Goal: Find specific page/section: Locate item on page

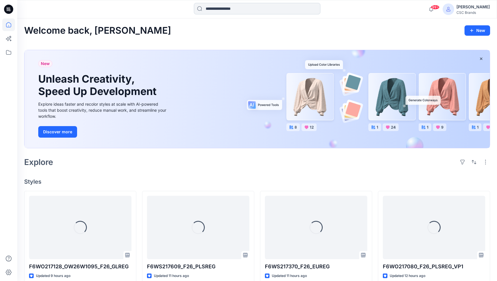
click at [289, 8] on input at bounding box center [257, 8] width 126 height 11
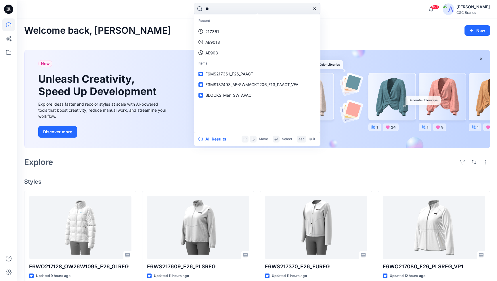
type input "*"
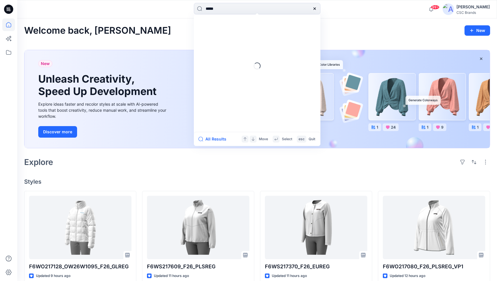
type input "******"
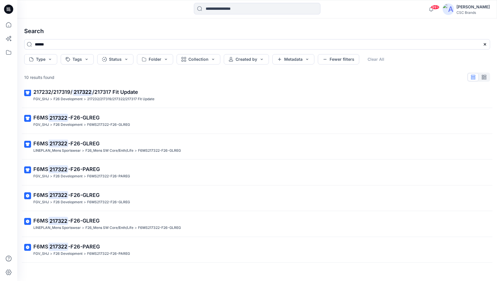
scroll to position [90, 0]
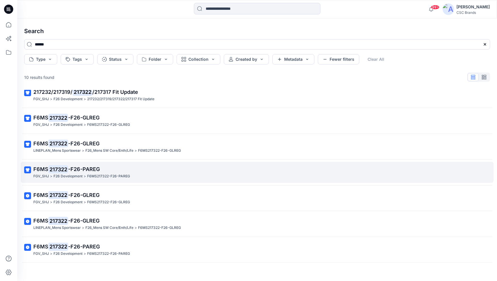
click at [113, 173] on p "F6MS217322-F26-PAREG" at bounding box center [108, 176] width 43 height 6
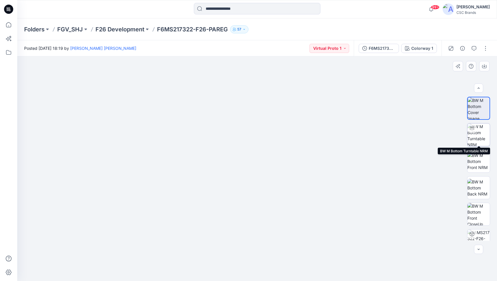
click at [481, 142] on img at bounding box center [478, 134] width 22 height 22
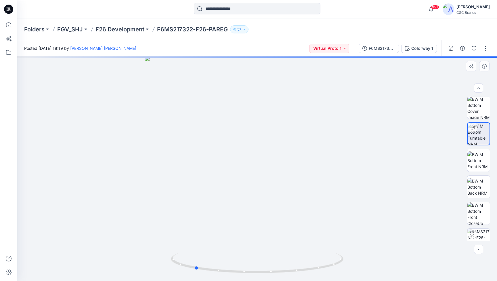
drag, startPoint x: 260, startPoint y: 197, endPoint x: 199, endPoint y: 195, distance: 61.3
click at [198, 194] on div at bounding box center [256, 168] width 479 height 224
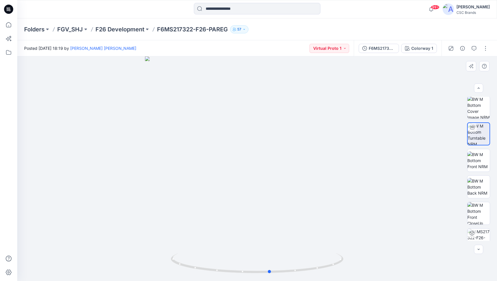
drag, startPoint x: 264, startPoint y: 203, endPoint x: 352, endPoint y: 196, distance: 88.8
click at [349, 197] on div at bounding box center [256, 168] width 479 height 224
click at [479, 161] on img at bounding box center [478, 160] width 22 height 18
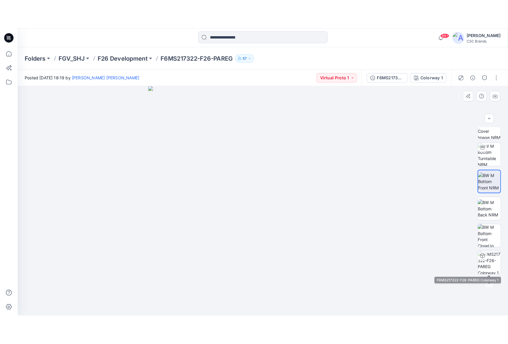
scroll to position [11, 0]
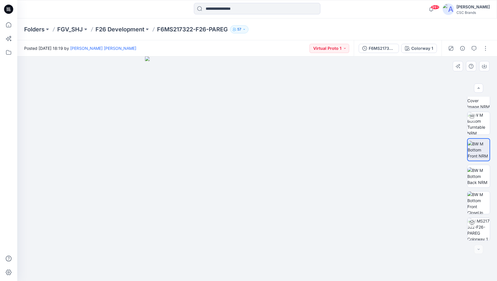
click at [479, 135] on div at bounding box center [478, 169] width 23 height 144
click at [482, 120] on img at bounding box center [478, 123] width 22 height 22
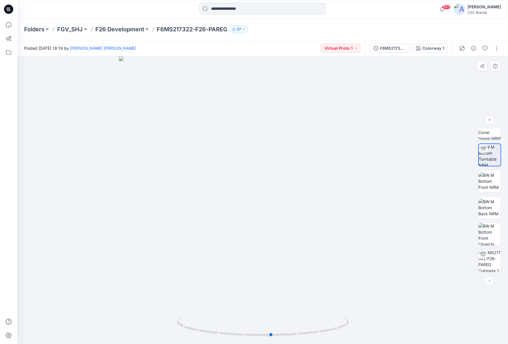
drag, startPoint x: 285, startPoint y: 247, endPoint x: 294, endPoint y: 250, distance: 9.0
click at [294, 250] on div at bounding box center [262, 200] width 491 height 288
drag, startPoint x: 192, startPoint y: 30, endPoint x: 177, endPoint y: 32, distance: 15.8
click at [177, 32] on p "F6MS217322-F26-PAREG" at bounding box center [192, 29] width 71 height 8
click at [491, 231] on img at bounding box center [490, 234] width 22 height 22
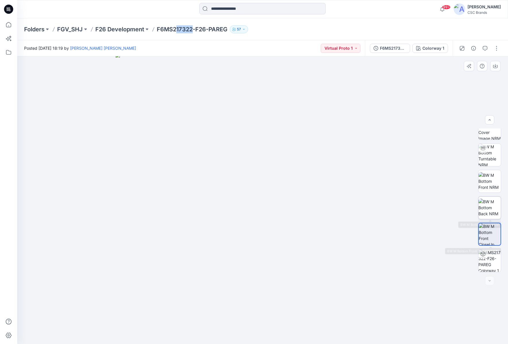
click at [491, 206] on img at bounding box center [490, 208] width 22 height 18
click at [492, 181] on img at bounding box center [490, 181] width 22 height 18
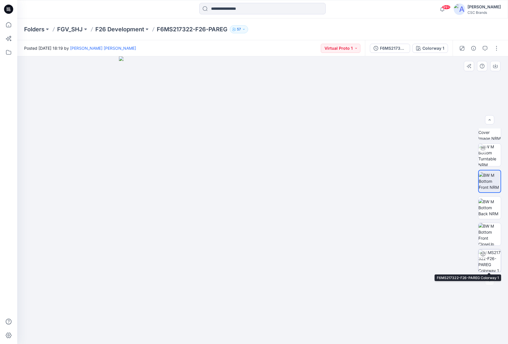
drag, startPoint x: 483, startPoint y: 257, endPoint x: 485, endPoint y: 260, distance: 3.6
click at [483, 257] on div at bounding box center [483, 253] width 9 height 9
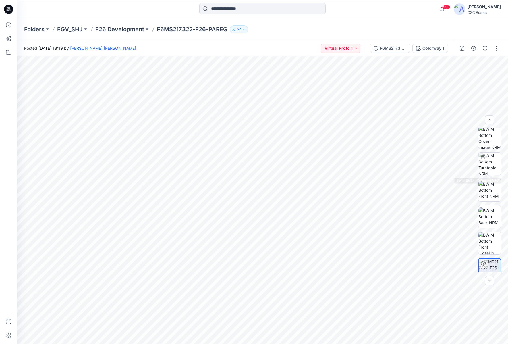
click at [491, 150] on div at bounding box center [490, 200] width 23 height 144
click at [484, 174] on img at bounding box center [490, 164] width 22 height 22
drag, startPoint x: 281, startPoint y: 224, endPoint x: 246, endPoint y: 226, distance: 35.1
click at [246, 226] on div at bounding box center [262, 200] width 491 height 288
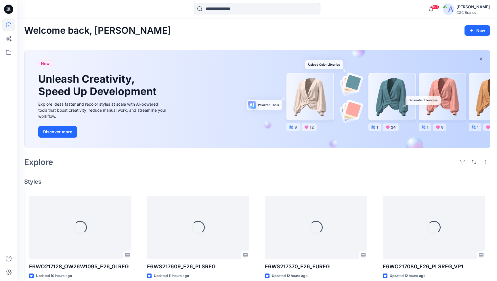
click at [213, 9] on input at bounding box center [257, 8] width 126 height 11
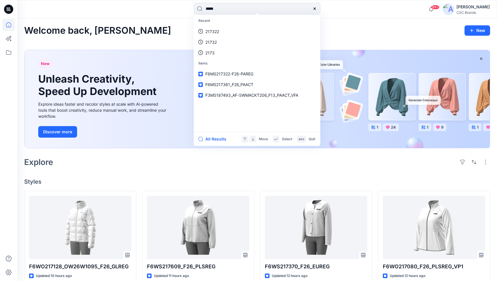
type input "******"
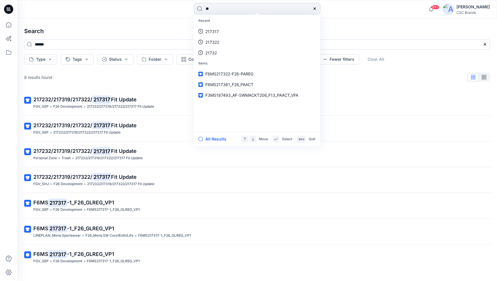
type input "*"
type input "******"
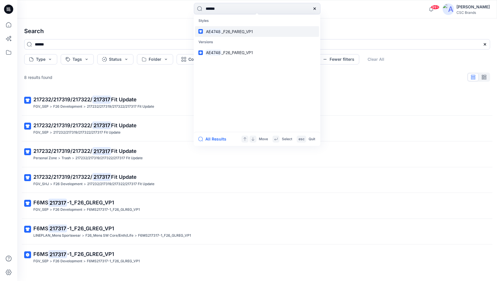
scroll to position [0, 0]
click at [246, 30] on span "_F26_PAREG_VP1" at bounding box center [237, 31] width 32 height 5
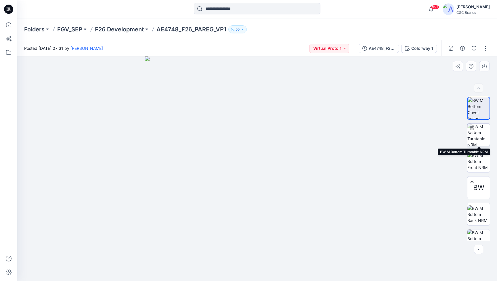
click at [481, 140] on img at bounding box center [478, 134] width 22 height 22
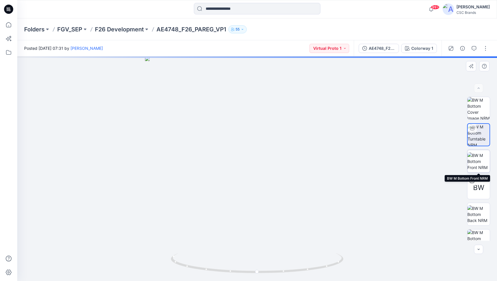
click at [477, 166] on img at bounding box center [478, 161] width 22 height 18
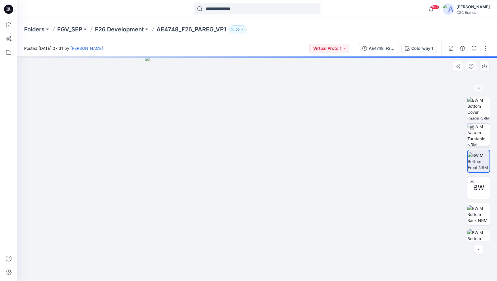
scroll to position [0, 0]
click at [480, 135] on img at bounding box center [478, 134] width 22 height 22
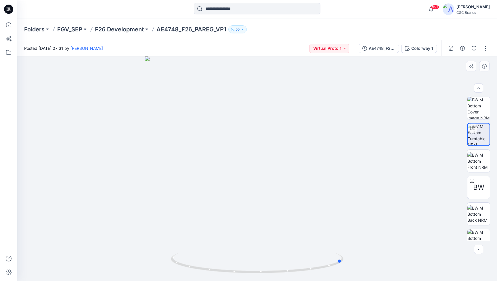
drag, startPoint x: 272, startPoint y: 185, endPoint x: 185, endPoint y: 176, distance: 87.5
click at [185, 176] on div at bounding box center [256, 168] width 479 height 224
drag, startPoint x: 250, startPoint y: 181, endPoint x: 215, endPoint y: 170, distance: 36.8
click at [215, 170] on div at bounding box center [256, 168] width 479 height 224
click at [248, 170] on div at bounding box center [256, 168] width 479 height 224
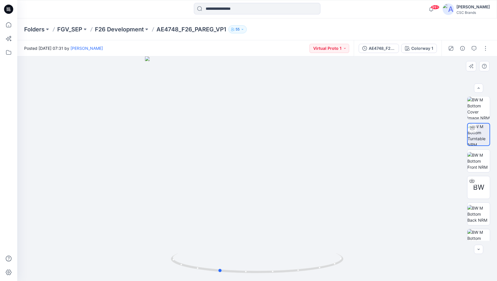
drag, startPoint x: 290, startPoint y: 164, endPoint x: 204, endPoint y: 165, distance: 86.2
click at [204, 165] on div at bounding box center [256, 168] width 479 height 224
drag, startPoint x: 260, startPoint y: 215, endPoint x: 380, endPoint y: 204, distance: 120.6
click at [315, 211] on div at bounding box center [256, 168] width 479 height 224
drag, startPoint x: 249, startPoint y: 202, endPoint x: 297, endPoint y: 200, distance: 48.0
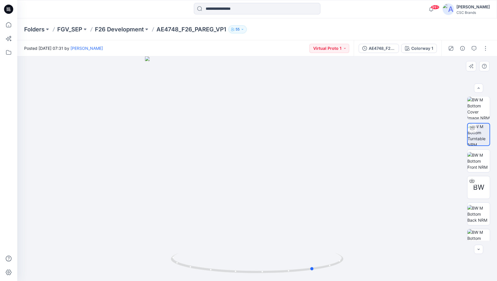
click at [268, 201] on div at bounding box center [256, 168] width 479 height 224
drag, startPoint x: 248, startPoint y: 198, endPoint x: 288, endPoint y: 199, distance: 39.4
click at [288, 199] on div at bounding box center [256, 168] width 479 height 224
drag, startPoint x: 285, startPoint y: 198, endPoint x: 239, endPoint y: 199, distance: 45.7
click at [239, 199] on div at bounding box center [256, 168] width 479 height 224
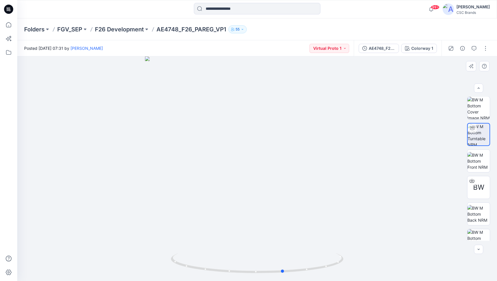
drag, startPoint x: 254, startPoint y: 156, endPoint x: 232, endPoint y: 157, distance: 22.7
click at [232, 157] on div at bounding box center [256, 168] width 479 height 224
click at [474, 113] on img at bounding box center [478, 108] width 22 height 22
drag, startPoint x: 268, startPoint y: 129, endPoint x: 272, endPoint y: 129, distance: 3.4
click at [268, 129] on img at bounding box center [257, 168] width 224 height 224
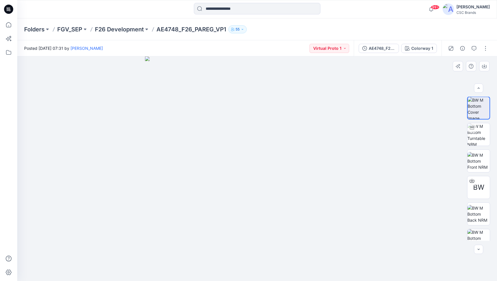
drag, startPoint x: 279, startPoint y: 156, endPoint x: 272, endPoint y: 153, distance: 6.8
click at [255, 151] on img at bounding box center [257, 168] width 224 height 224
drag, startPoint x: 483, startPoint y: 139, endPoint x: 456, endPoint y: 142, distance: 27.4
click at [483, 140] on img at bounding box center [478, 134] width 22 height 22
drag, startPoint x: 285, startPoint y: 188, endPoint x: 250, endPoint y: 188, distance: 35.4
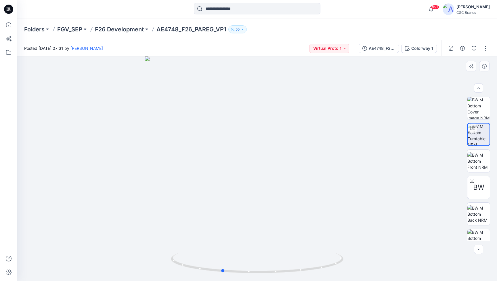
click at [250, 188] on div at bounding box center [256, 168] width 479 height 224
click at [238, 11] on input at bounding box center [257, 8] width 126 height 11
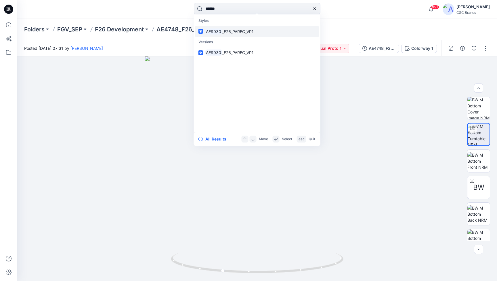
type input "******"
click at [232, 29] on span "_F26_PAREG_VP1" at bounding box center [238, 31] width 32 height 5
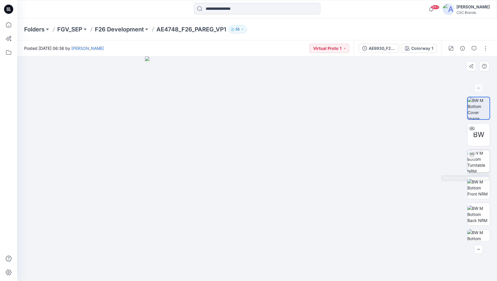
click at [482, 164] on img at bounding box center [478, 161] width 22 height 22
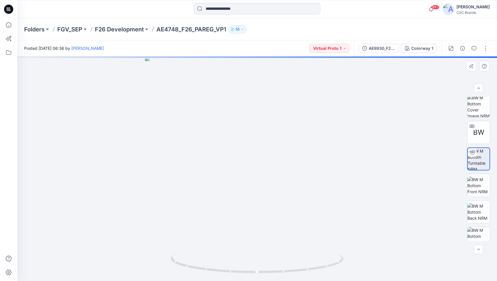
scroll to position [1, 0]
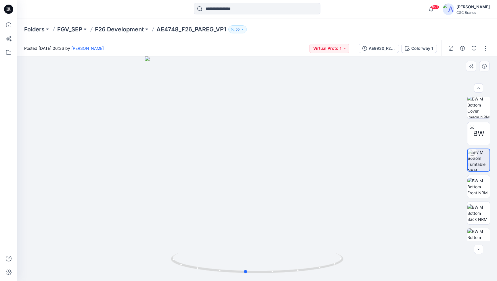
drag, startPoint x: 275, startPoint y: 174, endPoint x: 263, endPoint y: 178, distance: 12.4
click at [263, 178] on div at bounding box center [256, 168] width 479 height 224
click at [269, 192] on img at bounding box center [257, 88] width 546 height 385
drag, startPoint x: 281, startPoint y: 176, endPoint x: 311, endPoint y: 156, distance: 36.6
click at [312, 156] on div at bounding box center [256, 168] width 479 height 224
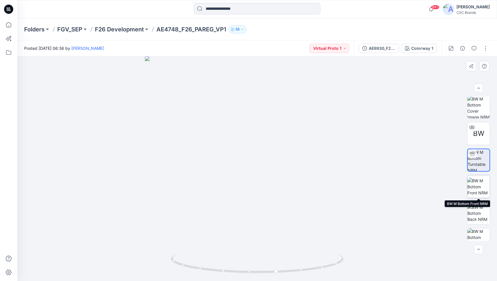
click at [473, 186] on img at bounding box center [478, 186] width 22 height 18
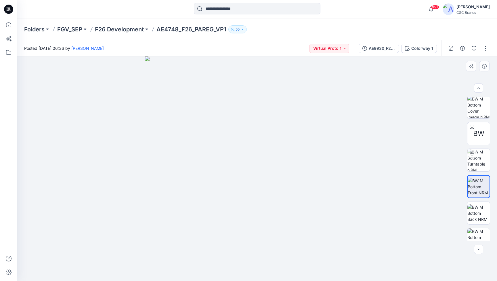
click at [276, 181] on img at bounding box center [257, 168] width 224 height 224
click at [476, 160] on img at bounding box center [478, 160] width 22 height 22
drag, startPoint x: 275, startPoint y: 204, endPoint x: 200, endPoint y: 201, distance: 74.8
click at [200, 201] on div at bounding box center [256, 168] width 479 height 224
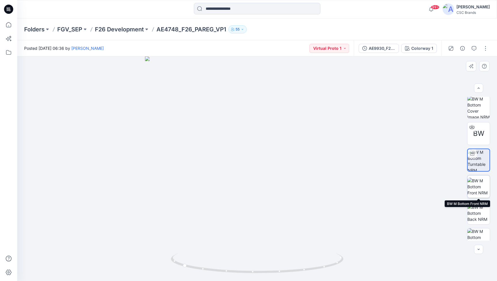
click at [477, 187] on img at bounding box center [478, 186] width 22 height 18
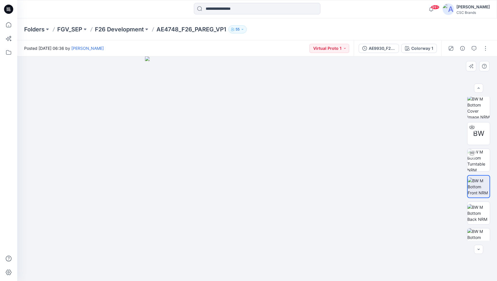
drag, startPoint x: 274, startPoint y: 206, endPoint x: 249, endPoint y: 204, distance: 25.7
drag, startPoint x: 261, startPoint y: 197, endPoint x: 235, endPoint y: 188, distance: 27.9
click at [212, 197] on img at bounding box center [257, 168] width 224 height 224
drag, startPoint x: 259, startPoint y: 163, endPoint x: 237, endPoint y: 166, distance: 22.6
click at [236, 162] on img at bounding box center [257, 168] width 224 height 224
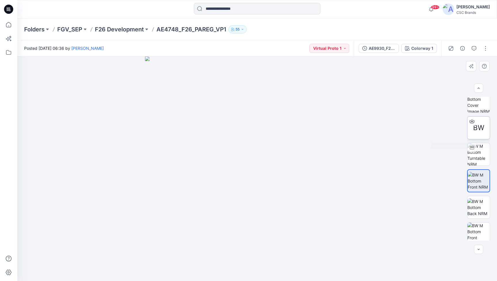
scroll to position [6, 0]
click at [478, 132] on span "BW" at bounding box center [478, 128] width 11 height 10
